Goal: Task Accomplishment & Management: Complete application form

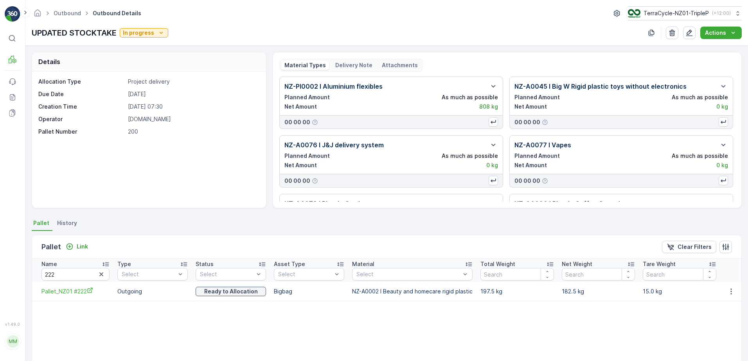
scroll to position [41, 0]
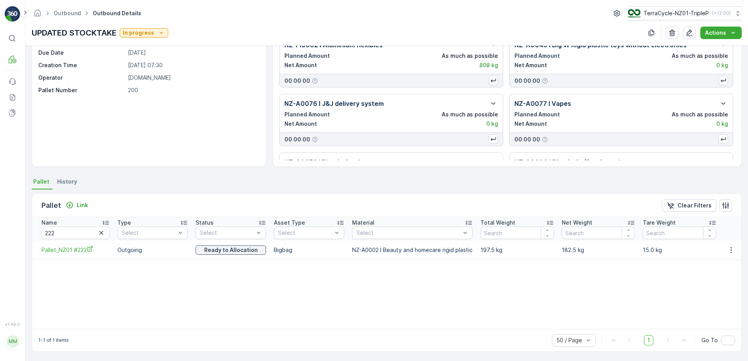
click at [199, 315] on div "Name 222 Type Select Status Select Asset Type Select Material Select Total Weig…" at bounding box center [386, 273] width 709 height 112
drag, startPoint x: 40, startPoint y: 92, endPoint x: 71, endPoint y: 93, distance: 30.9
click at [71, 92] on link "Process" at bounding box center [53, 91] width 57 height 11
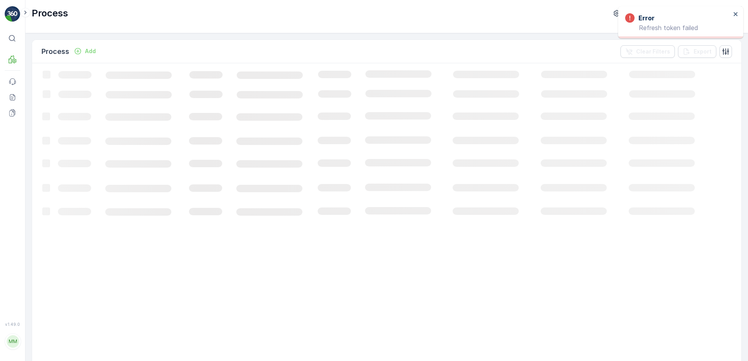
click at [184, 17] on div "Process TerraCycle-NZ01-TripleP ( +12:00 )" at bounding box center [387, 13] width 710 height 14
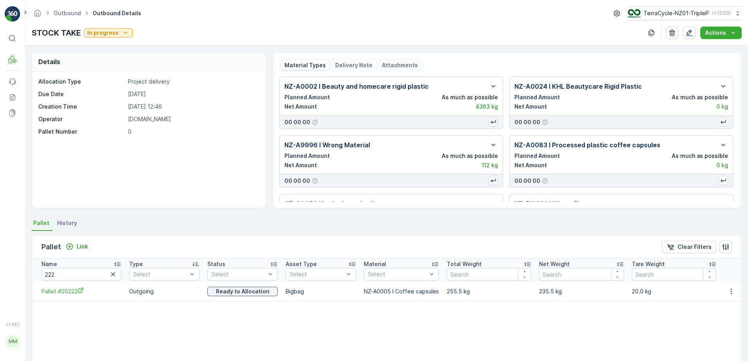
scroll to position [41, 0]
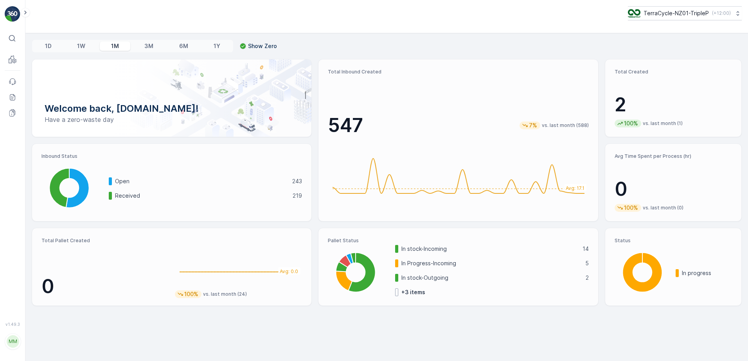
drag, startPoint x: 336, startPoint y: 125, endPoint x: 317, endPoint y: 100, distance: 31.5
click at [42, 91] on p "Process" at bounding box center [39, 92] width 21 height 8
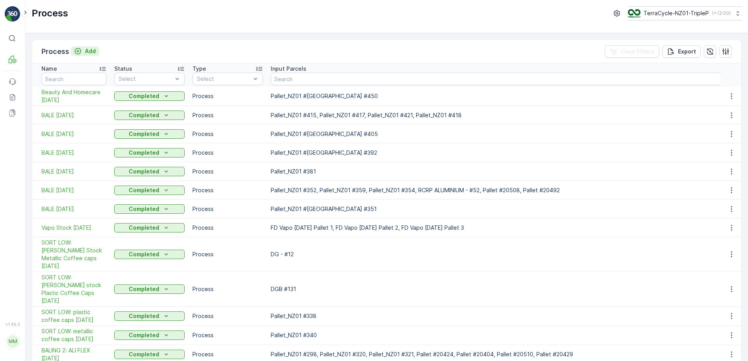
click at [82, 52] on div "Add" at bounding box center [85, 51] width 22 height 8
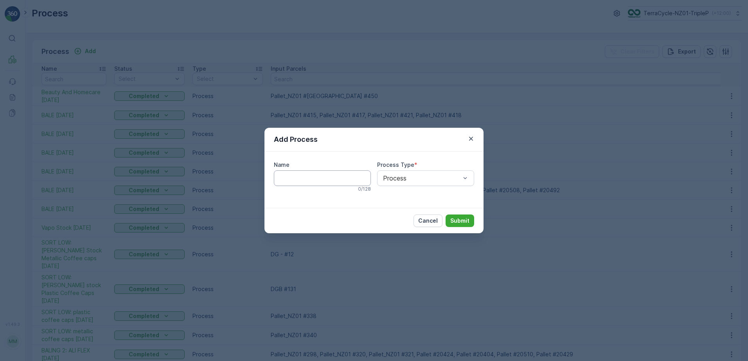
click at [348, 178] on input "Name" at bounding box center [322, 178] width 97 height 16
type input "o"
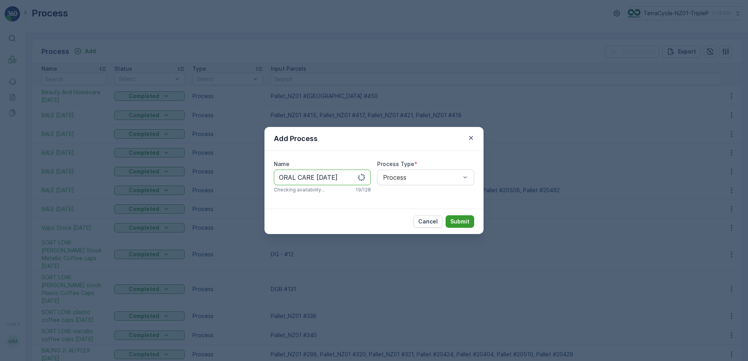
type input "ORAL CARE [DATE]"
click at [455, 219] on p "Submit" at bounding box center [459, 222] width 19 height 8
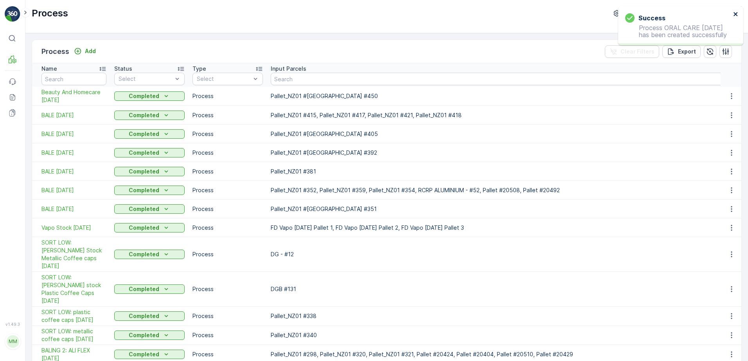
click at [737, 14] on icon "close" at bounding box center [735, 14] width 5 height 6
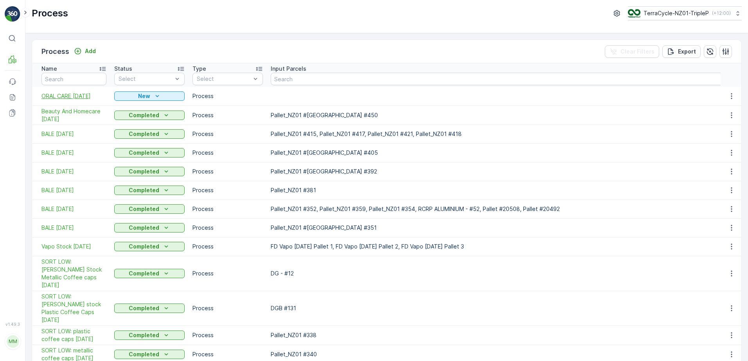
click at [103, 97] on span "ORAL CARE [DATE]" at bounding box center [73, 96] width 65 height 8
